Goal: Task Accomplishment & Management: Manage account settings

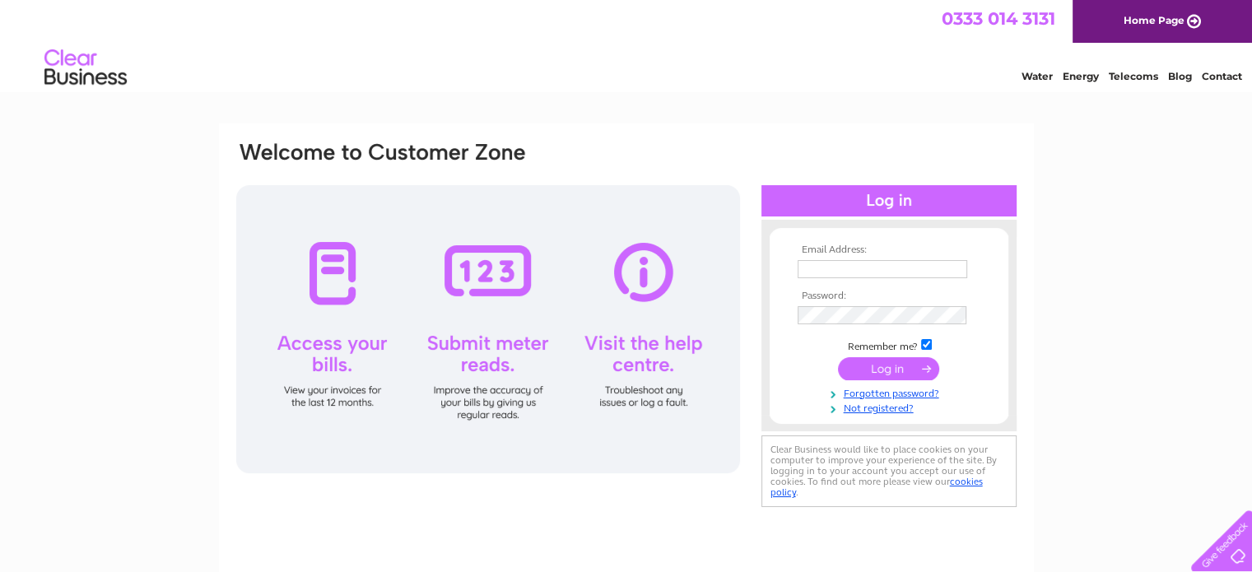
type input "mnieschmidt@hotmail.co.uk"
click at [905, 368] on input "submit" at bounding box center [888, 368] width 101 height 23
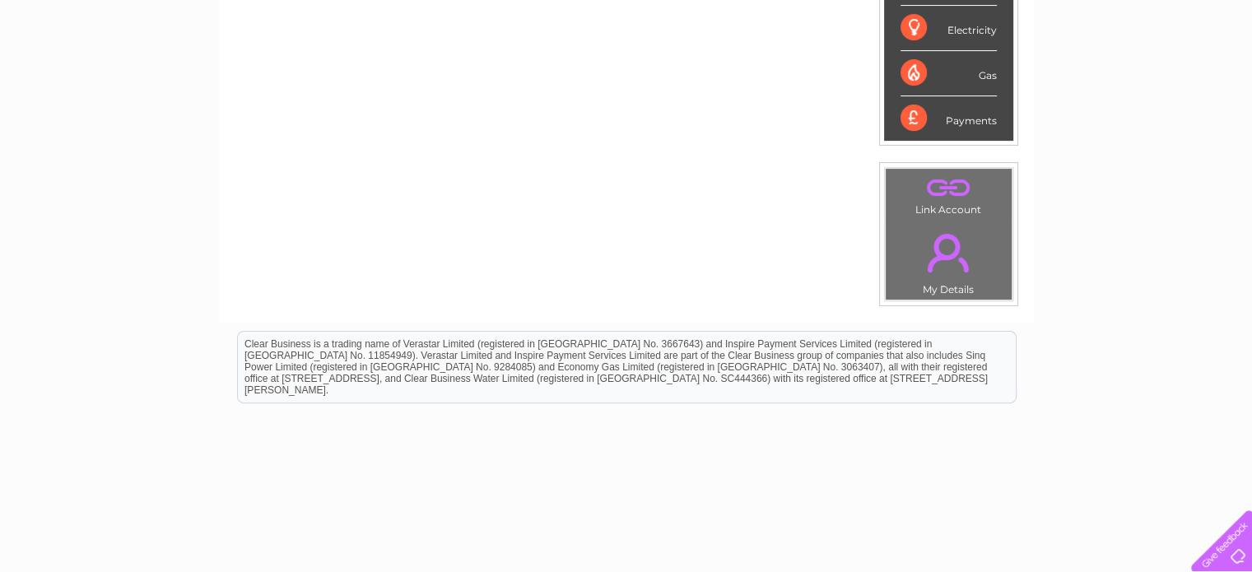
scroll to position [489, 0]
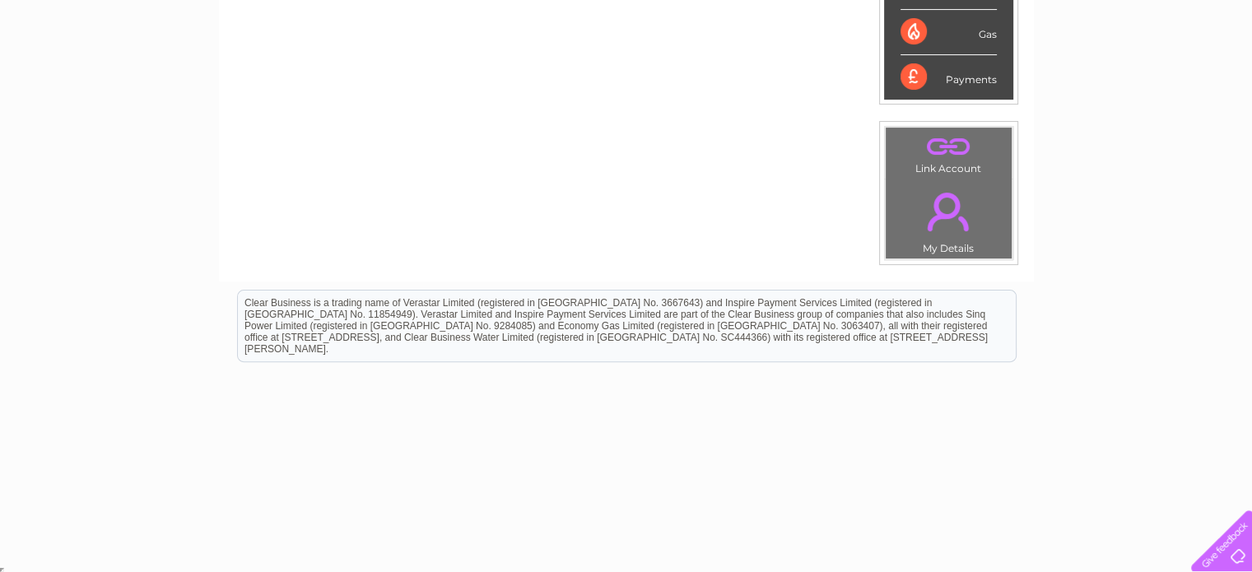
click at [945, 196] on link "." at bounding box center [949, 212] width 118 height 58
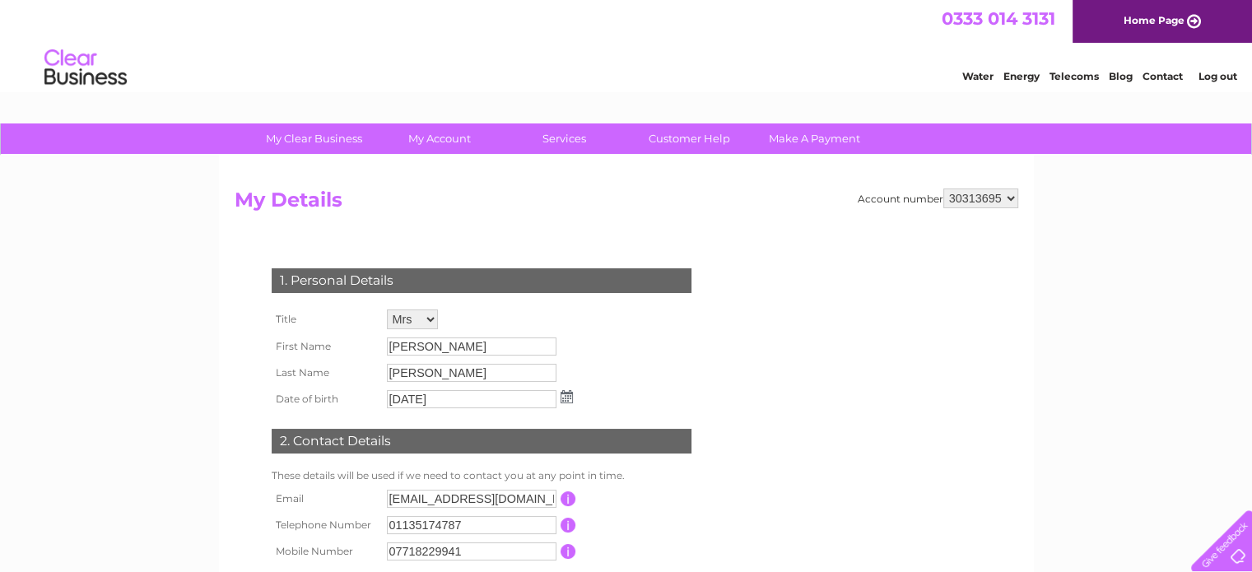
click at [1008, 223] on form "Account number 30313695 My Details 1. Personal Details Title Mr Mrs Ms Miss Dr …" at bounding box center [626, 412] width 783 height 449
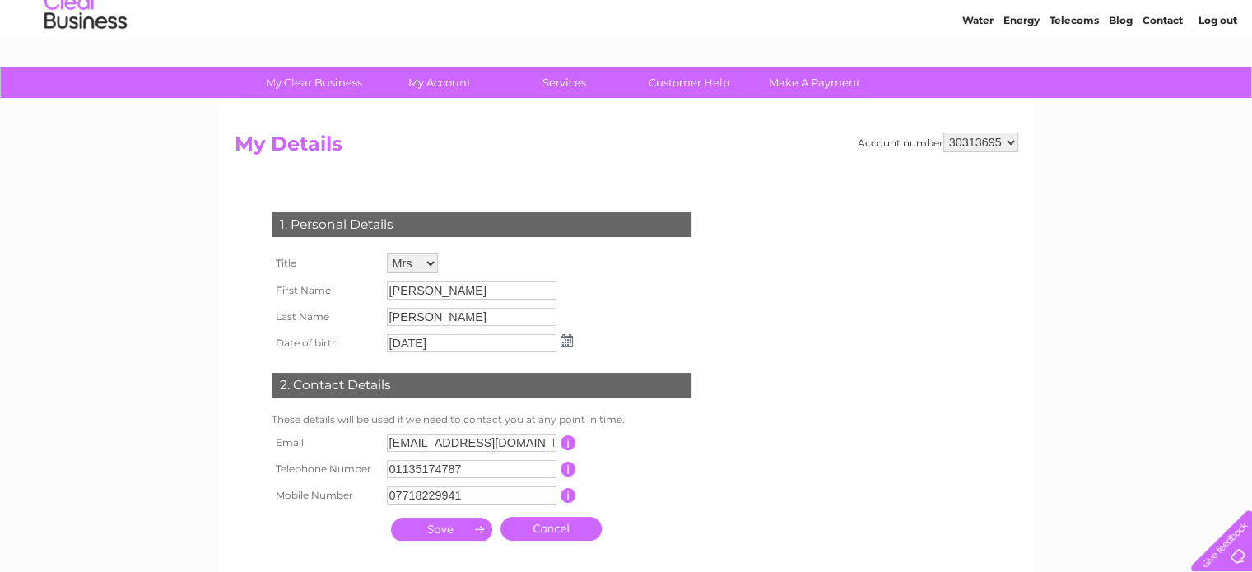
scroll to position [82, 0]
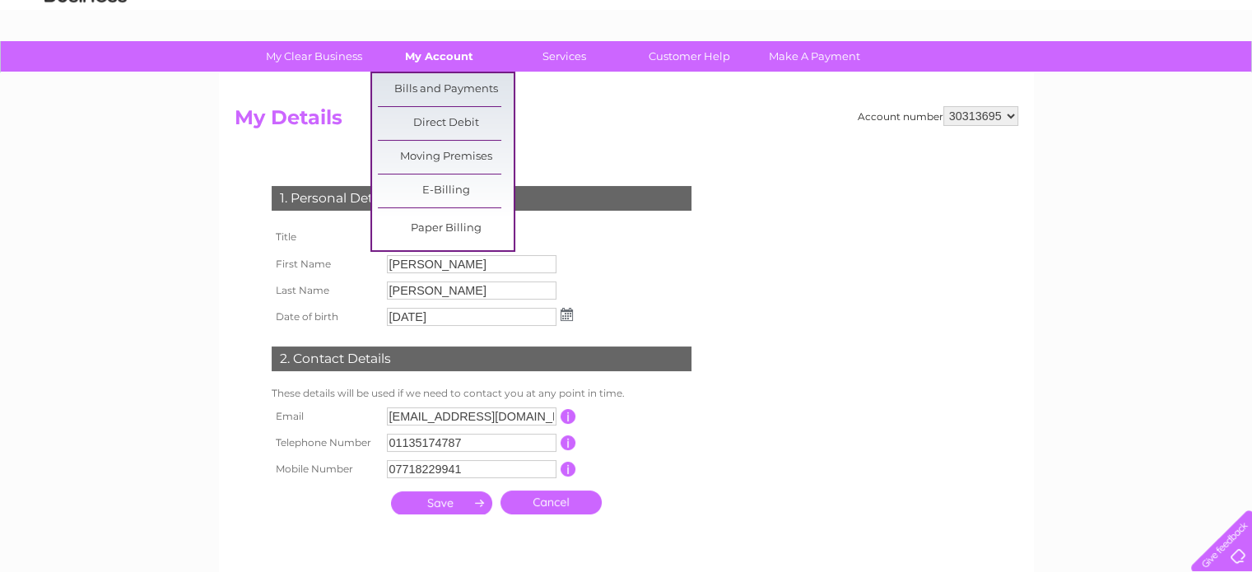
click at [444, 65] on link "My Account" at bounding box center [439, 56] width 136 height 30
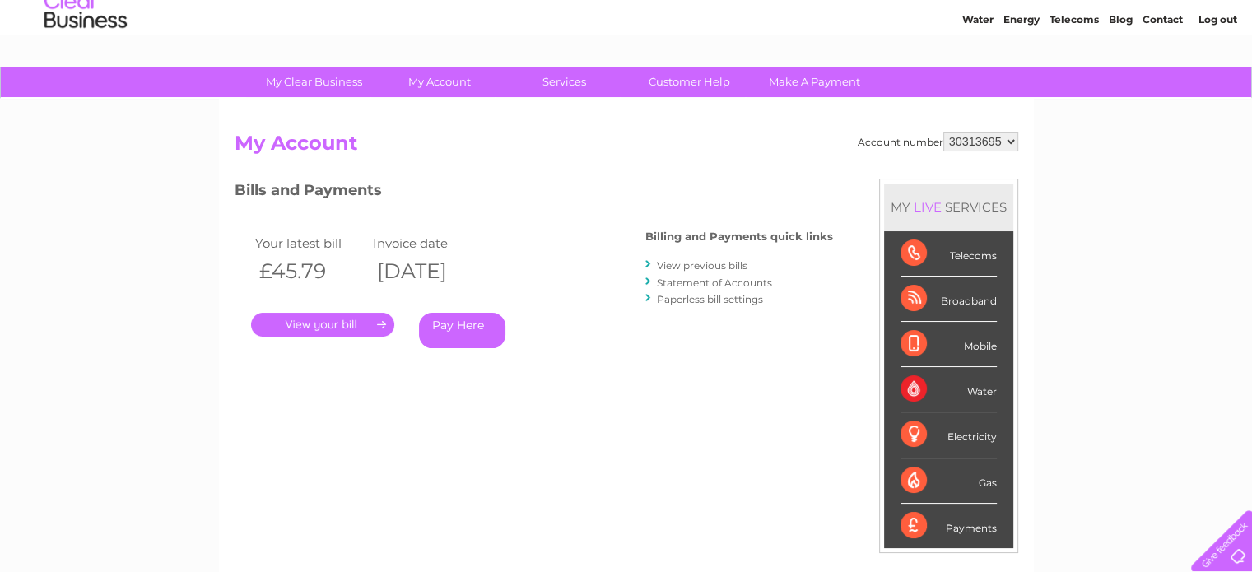
scroll to position [82, 0]
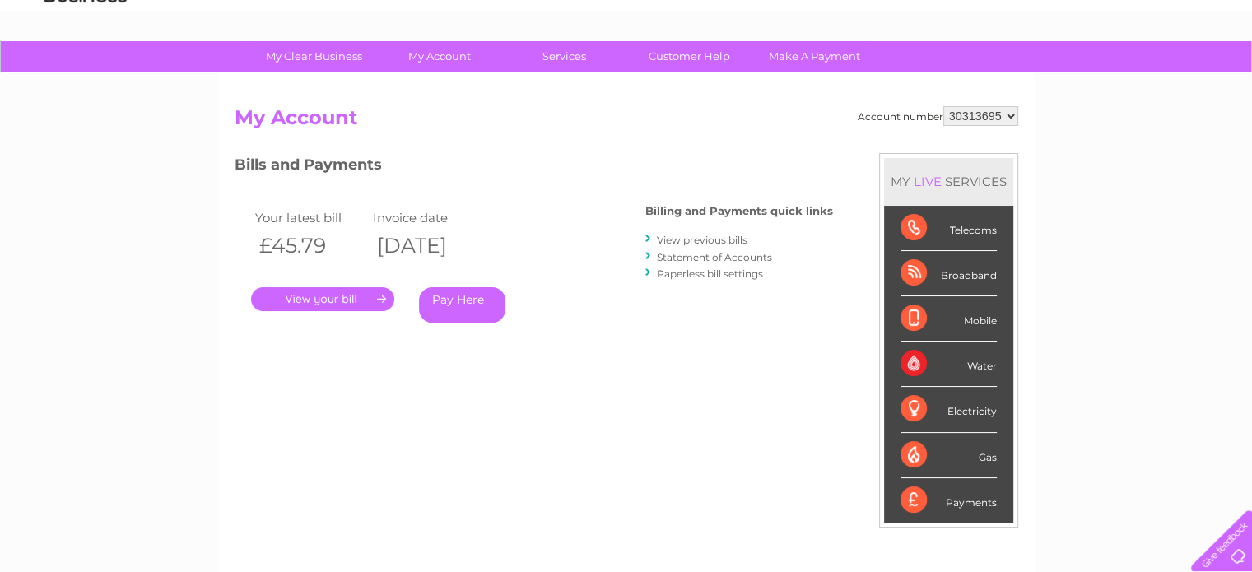
click at [379, 296] on link "." at bounding box center [322, 299] width 143 height 24
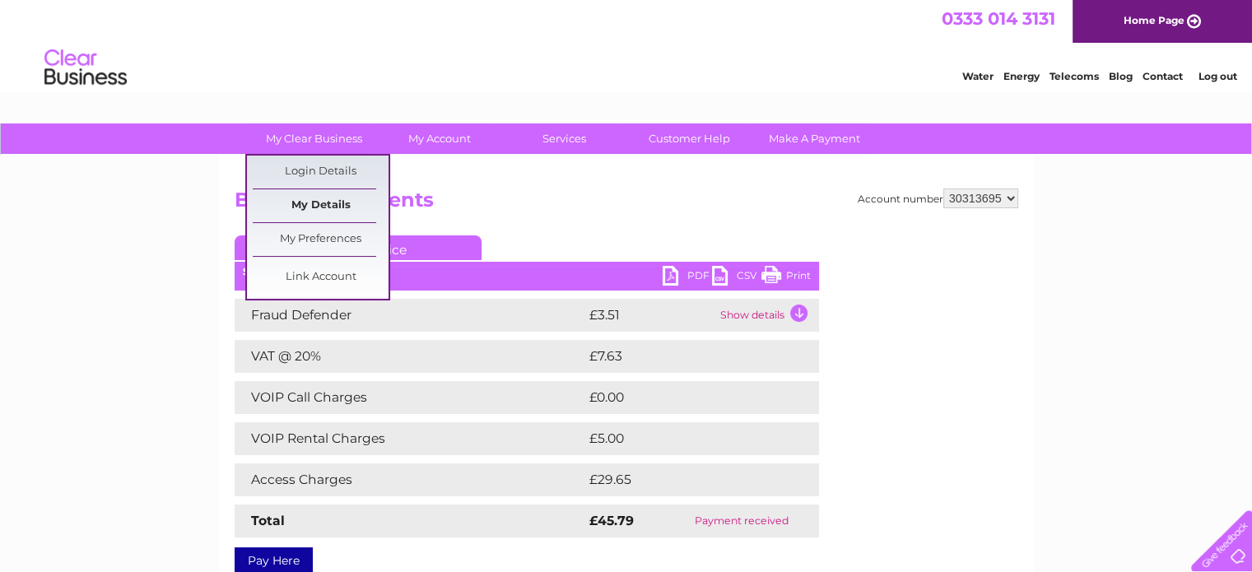
click at [336, 210] on link "My Details" at bounding box center [321, 205] width 136 height 33
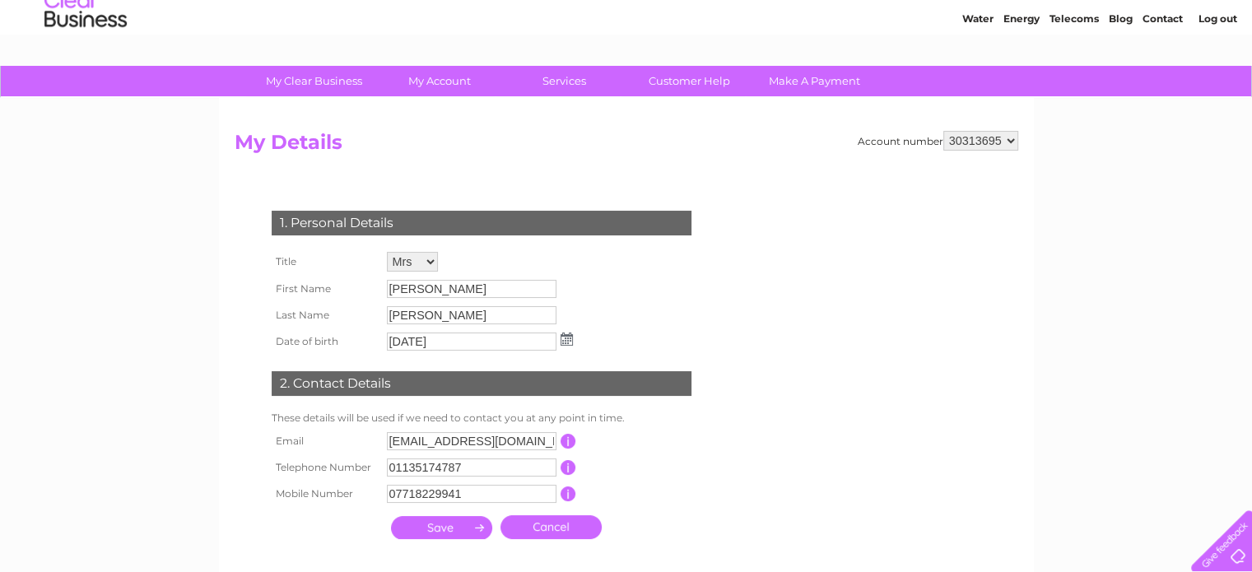
scroll to position [82, 0]
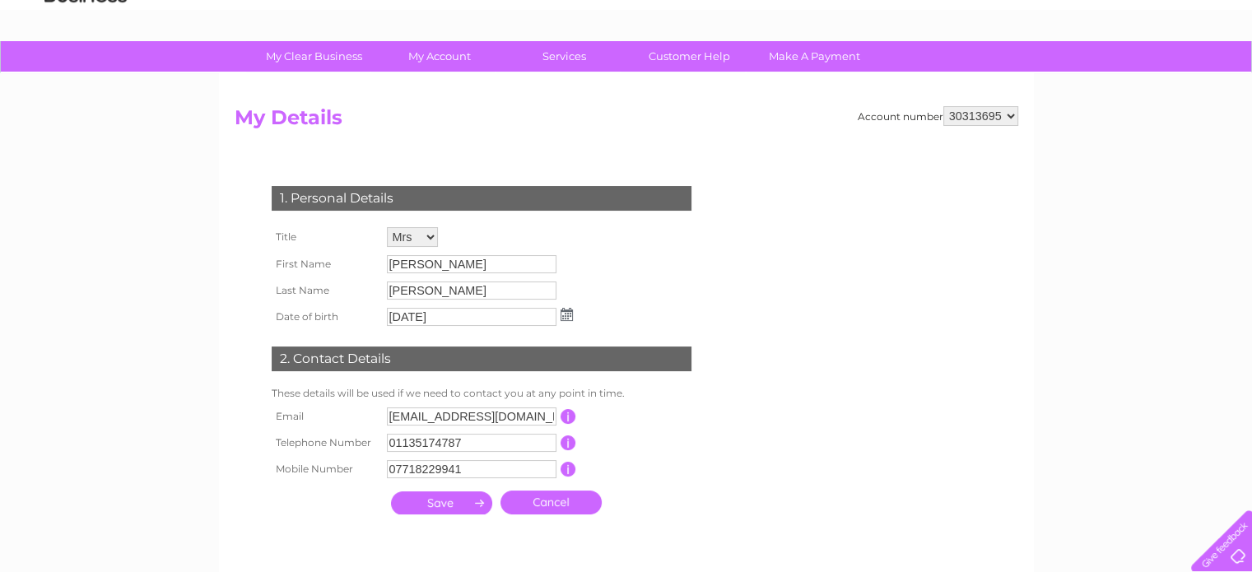
click at [1028, 225] on div "Account number 30313695 My Details 1. Personal Details Title Mr Mrs Ms Miss Dr …" at bounding box center [626, 322] width 815 height 499
click at [905, 530] on form "Account number 30313695 My Details 1. Personal Details Title Mr Mrs Ms Miss Dr …" at bounding box center [626, 330] width 783 height 449
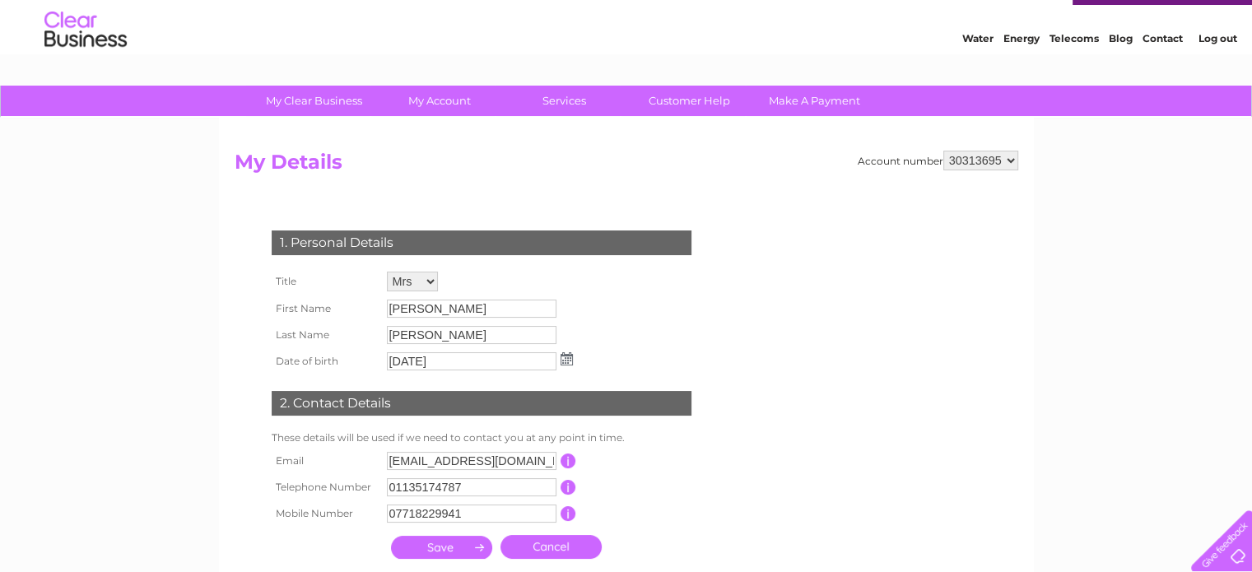
scroll to position [0, 0]
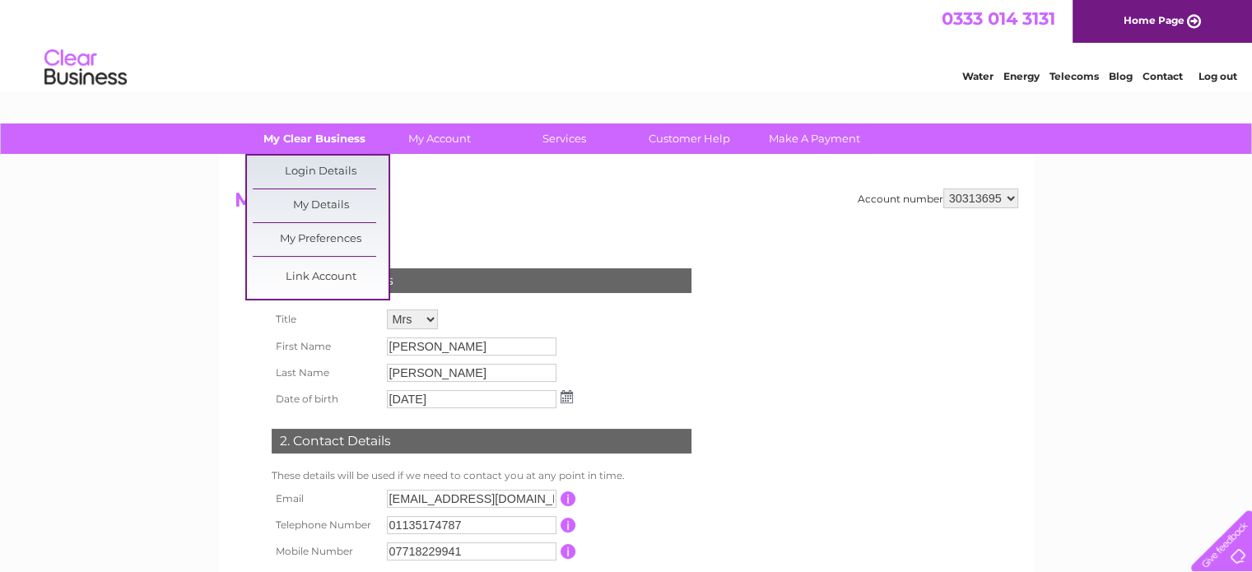
click at [323, 134] on link "My Clear Business" at bounding box center [314, 138] width 136 height 30
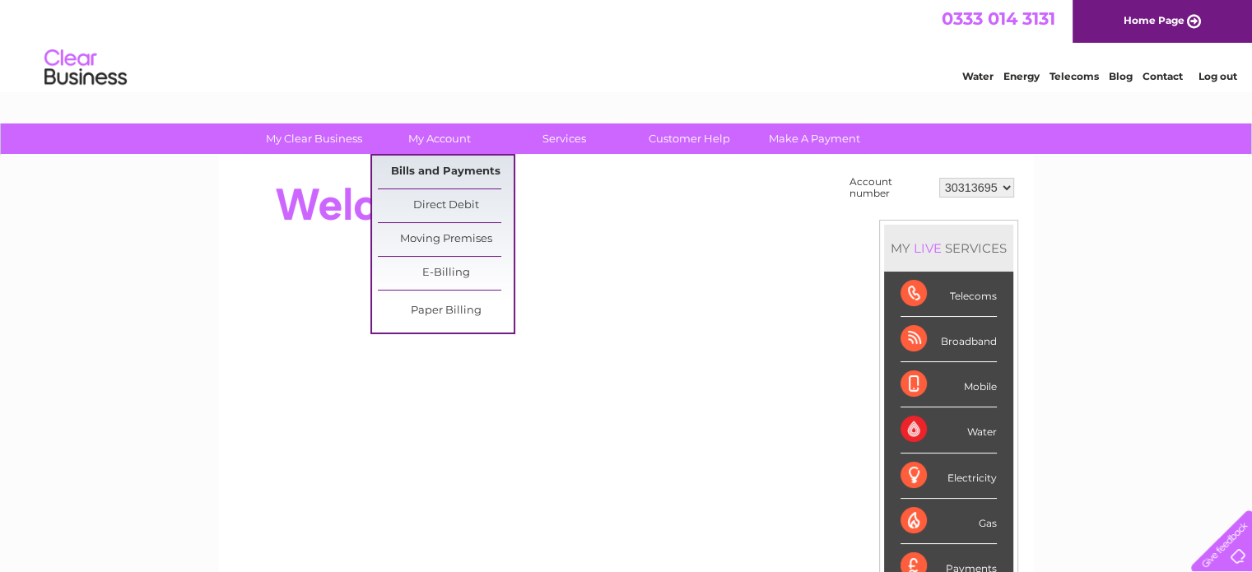
click at [440, 170] on link "Bills and Payments" at bounding box center [446, 172] width 136 height 33
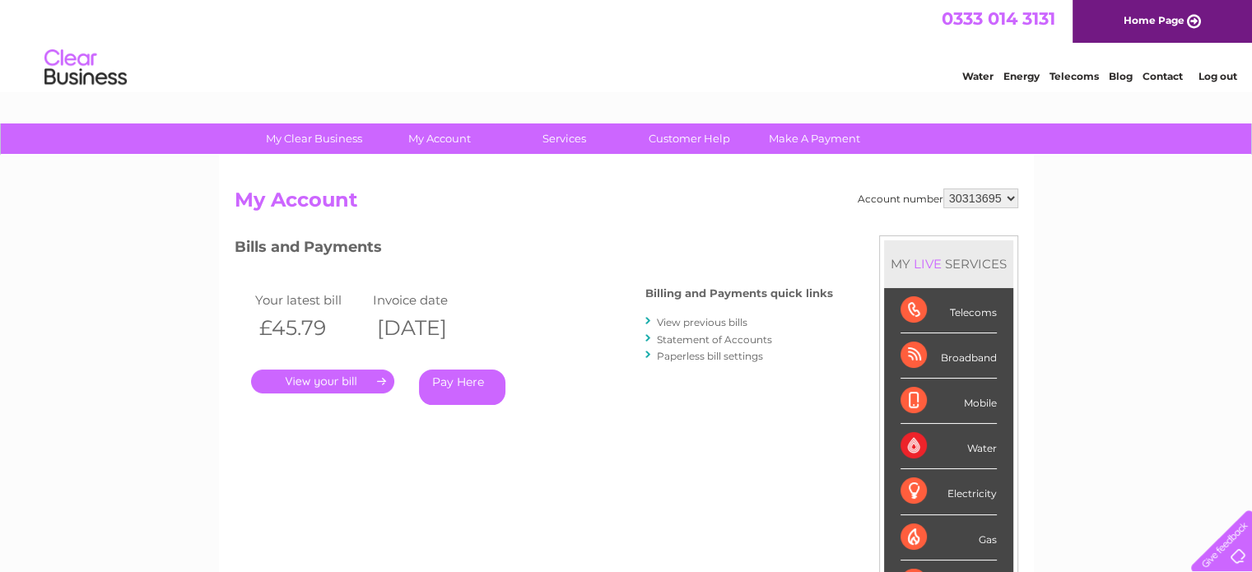
click at [722, 319] on link "View previous bills" at bounding box center [702, 322] width 91 height 12
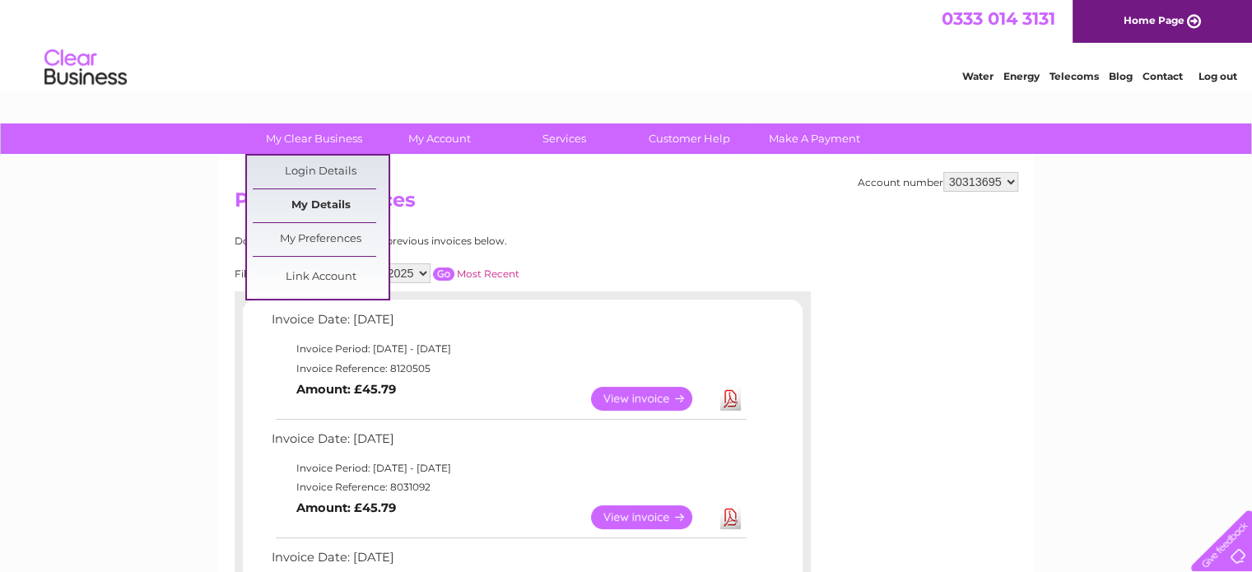
click at [332, 202] on link "My Details" at bounding box center [321, 205] width 136 height 33
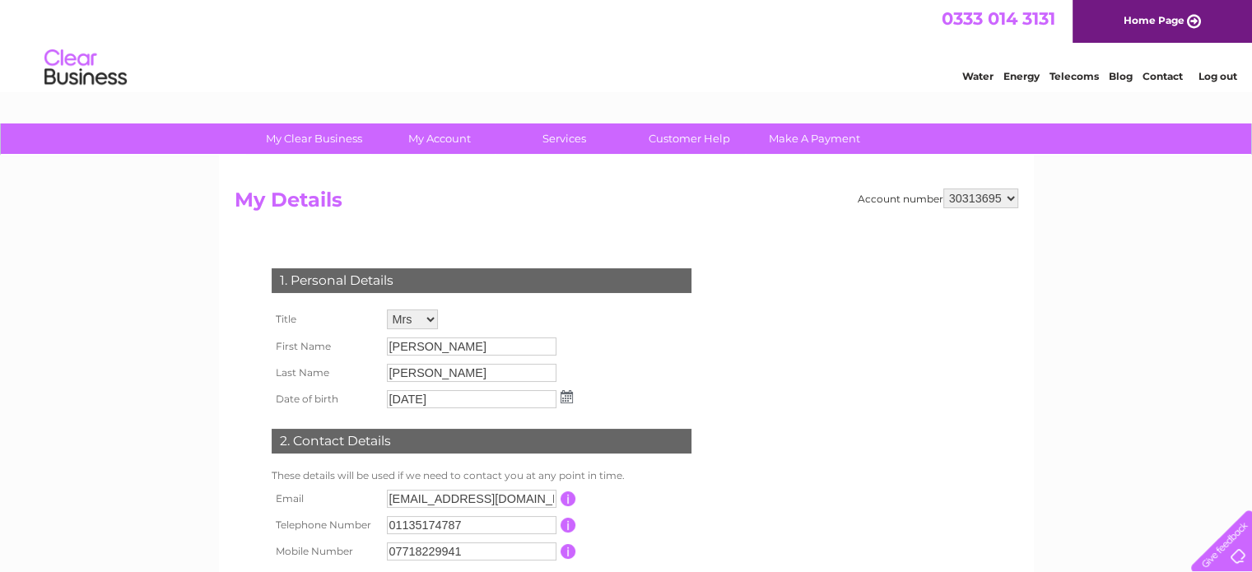
click at [1081, 436] on div "My Clear Business Login Details My Details My Preferences Link Account My Accou…" at bounding box center [626, 529] width 1252 height 812
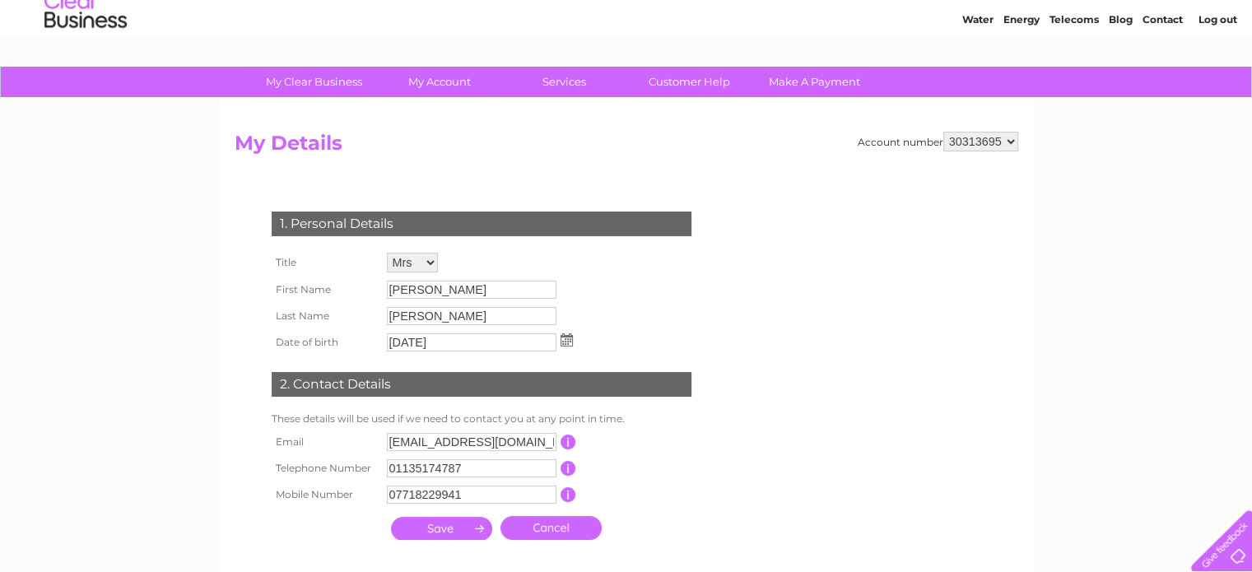
scroll to position [82, 0]
